Goal: Information Seeking & Learning: Find contact information

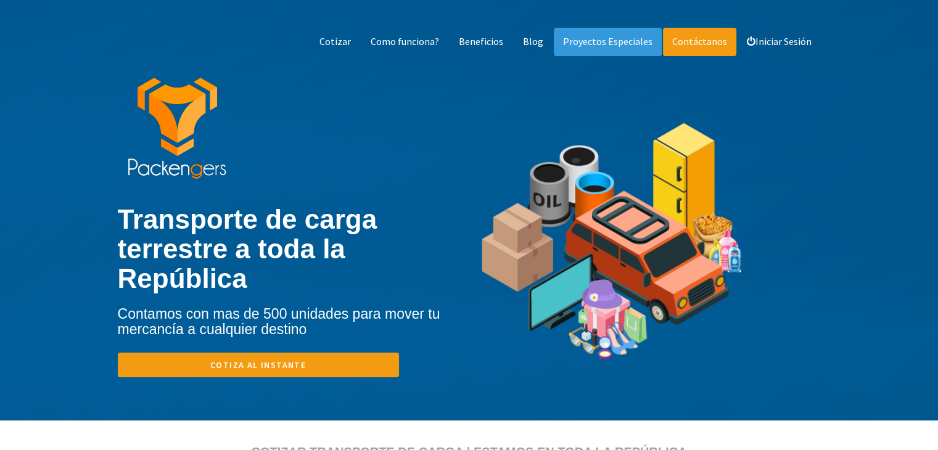
click at [697, 48] on link "Contáctanos" at bounding box center [699, 42] width 73 height 28
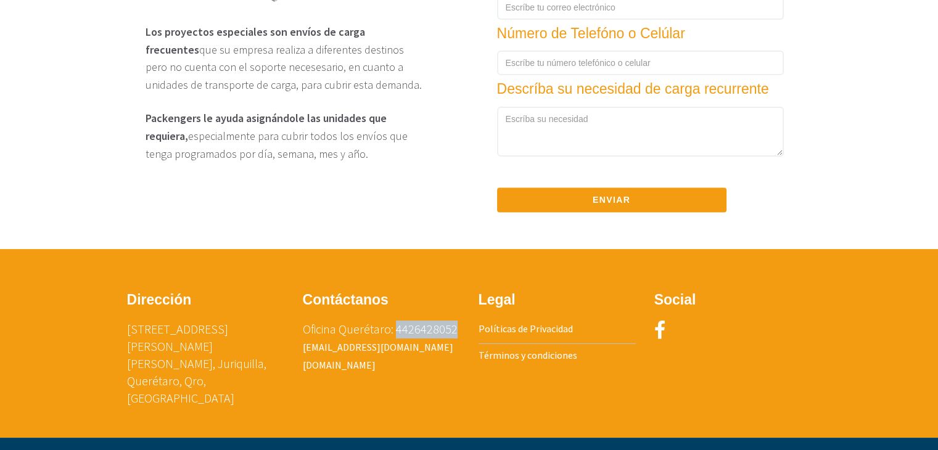
drag, startPoint x: 461, startPoint y: 336, endPoint x: 395, endPoint y: 325, distance: 67.7
click at [395, 325] on div "Contáctanos Oficina Querétaro: 4426428052 [EMAIL_ADDRESS][DOMAIN_NAME] [DOMAIN_…" at bounding box center [382, 339] width 176 height 106
copy p "4426428052"
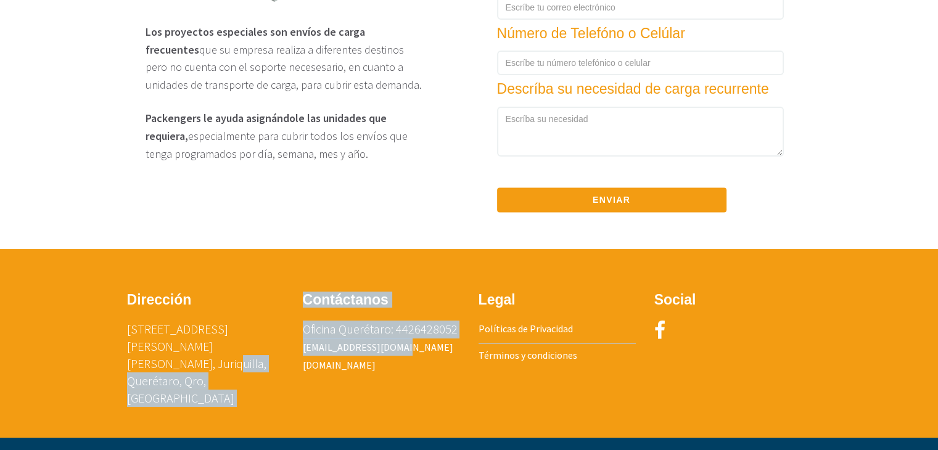
drag, startPoint x: 406, startPoint y: 357, endPoint x: 289, endPoint y: 346, distance: 117.7
click at [289, 346] on div "Dirección [STREET_ADDRESS][PERSON_NAME] [PERSON_NAME], Juriquilla, Querétaro, Q…" at bounding box center [470, 355] width 722 height 139
click at [410, 363] on p "Oficina Querétaro: 4426428052 [EMAIL_ADDRESS][DOMAIN_NAME] [DOMAIN_NAME]" at bounding box center [381, 347] width 157 height 53
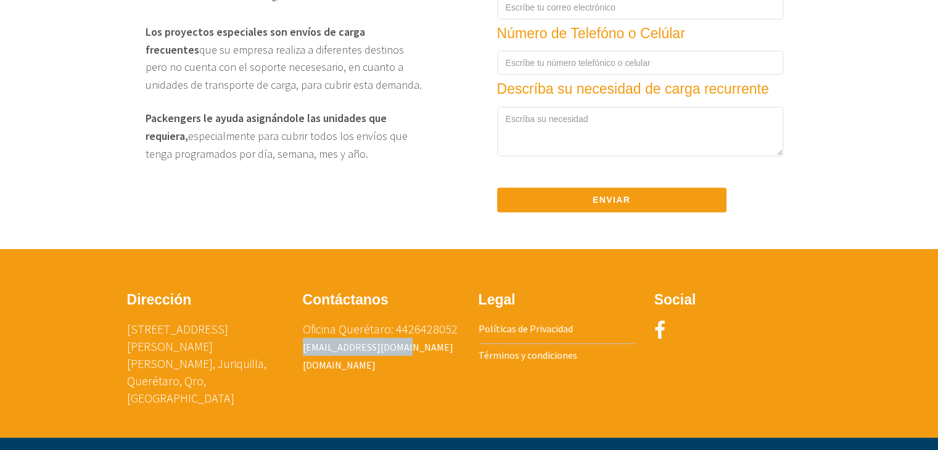
drag, startPoint x: 408, startPoint y: 357, endPoint x: 296, endPoint y: 356, distance: 111.7
click at [296, 356] on div "Contáctanos Oficina Querétaro: 4426428052 [EMAIL_ADDRESS][DOMAIN_NAME] [DOMAIN_…" at bounding box center [382, 339] width 176 height 106
copy link "[EMAIL_ADDRESS][DOMAIN_NAME]"
